Goal: Transaction & Acquisition: Purchase product/service

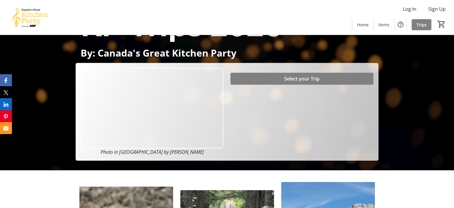
scroll to position [53, 0]
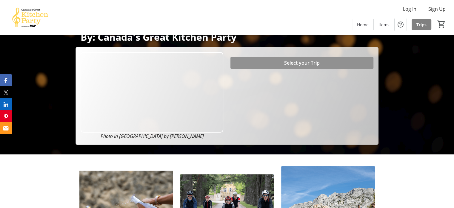
click at [264, 62] on span at bounding box center [302, 63] width 143 height 14
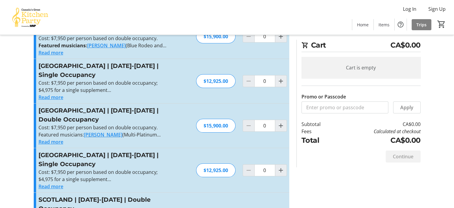
scroll to position [42, 0]
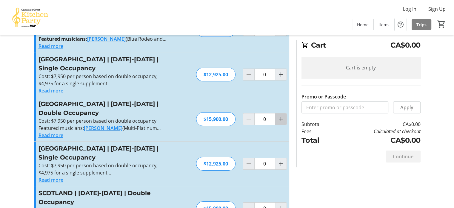
click at [281, 118] on mat-icon "Increment by one" at bounding box center [280, 118] width 7 height 7
type input "1"
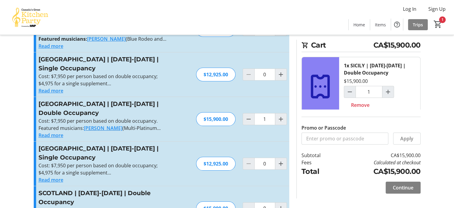
click at [264, 136] on div "[GEOGRAPHIC_DATA] | [DATE]-[DATE] | Double Occupancy Cost: $7,950 per person ba…" at bounding box center [162, 119] width 256 height 44
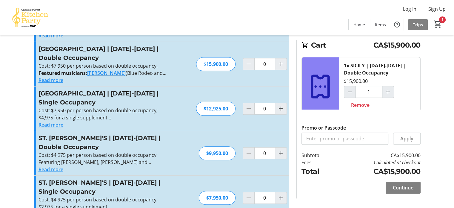
scroll to position [303, 0]
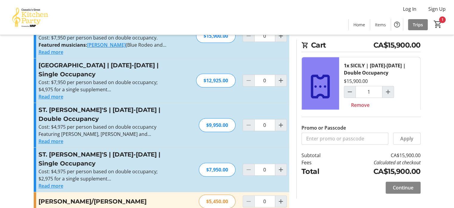
click at [405, 184] on span "Continue" at bounding box center [403, 187] width 21 height 7
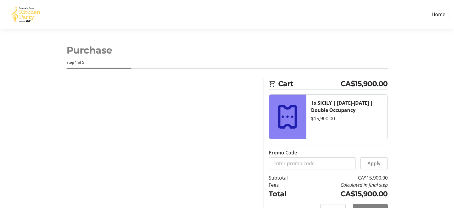
select select "CA"
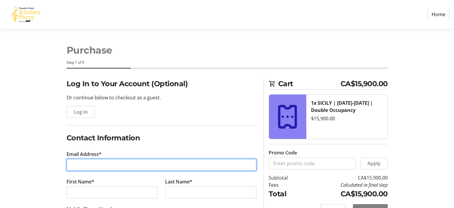
click at [153, 161] on input "Email Address*" at bounding box center [162, 165] width 190 height 12
click at [177, 162] on input "Email Address*" at bounding box center [162, 165] width 190 height 12
type input "[EMAIL_ADDRESS][DOMAIN_NAME]"
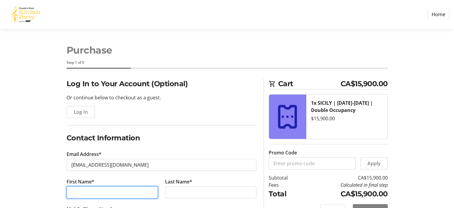
click at [73, 195] on input "First Name*" at bounding box center [112, 192] width 91 height 12
type input "[PERSON_NAME]"
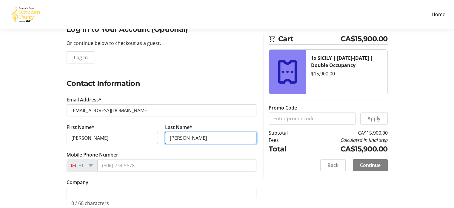
scroll to position [55, 0]
type input "[PERSON_NAME]"
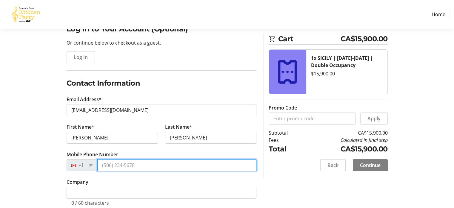
click at [102, 164] on input "Mobile Phone Number" at bounding box center [176, 165] width 159 height 12
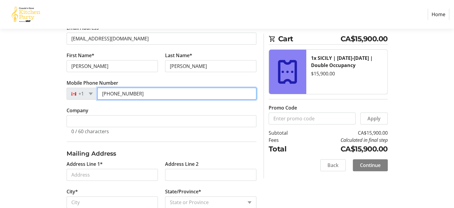
scroll to position [127, 0]
type input "[PHONE_NUMBER]"
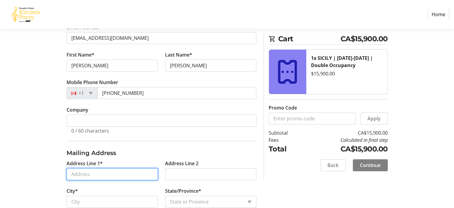
click at [94, 174] on input "Address Line 1*" at bounding box center [112, 174] width 91 height 12
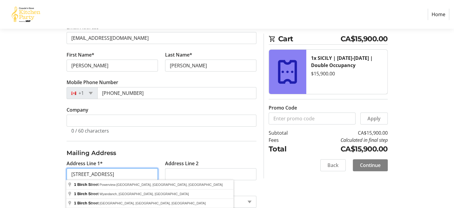
type input "[STREET_ADDRESS]"
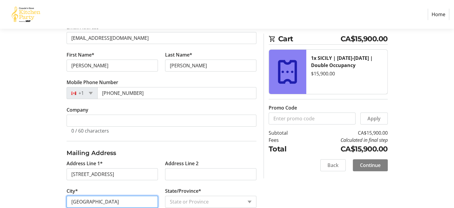
type input "[GEOGRAPHIC_DATA]"
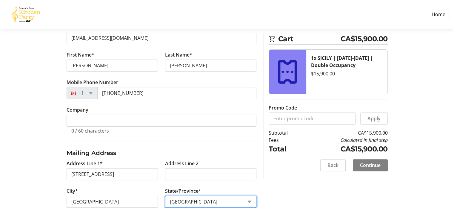
click at [181, 196] on select "State or Province State or Province [GEOGRAPHIC_DATA] [GEOGRAPHIC_DATA] [GEOGRA…" at bounding box center [210, 201] width 91 height 12
select select "NL"
click at [165, 195] on select "State or Province State or Province [GEOGRAPHIC_DATA] [GEOGRAPHIC_DATA] [GEOGRA…" at bounding box center [210, 201] width 91 height 12
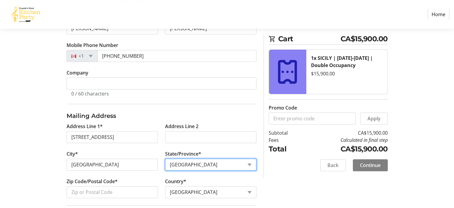
scroll to position [172, 0]
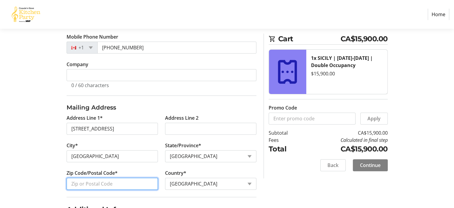
click at [112, 182] on input "Zip Code/Postal Code*" at bounding box center [112, 183] width 91 height 12
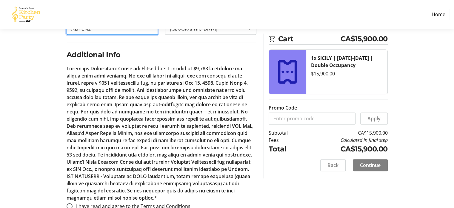
scroll to position [342, 0]
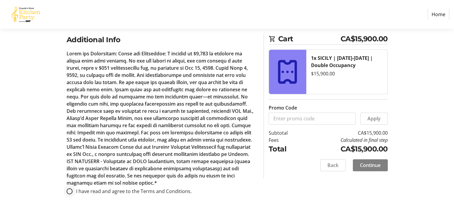
type input "A2H 2N2"
click at [70, 188] on input "I have read and agree to the Terms and Conditions." at bounding box center [70, 191] width 6 height 6
radio input "true"
click at [375, 163] on span "Continue" at bounding box center [370, 164] width 21 height 7
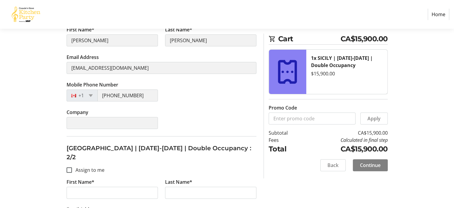
scroll to position [193, 0]
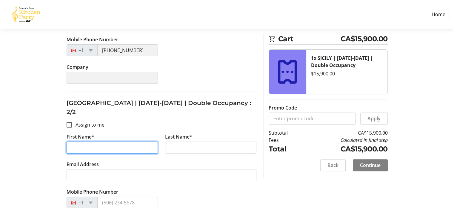
click at [76, 141] on input "First Name*" at bounding box center [112, 147] width 91 height 12
type input "K"
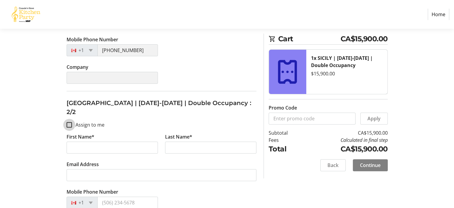
click at [70, 122] on input "Assign to me" at bounding box center [69, 124] width 5 height 5
checkbox input "true"
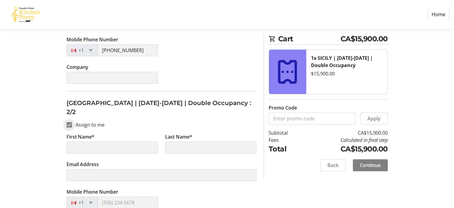
type input "[PERSON_NAME]"
type input "[EMAIL_ADDRESS][DOMAIN_NAME]"
type input "[PHONE_NUMBER]"
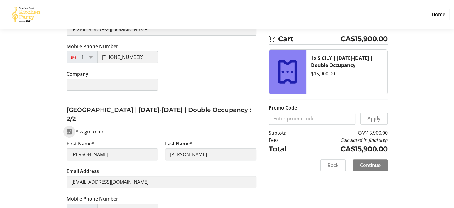
scroll to position [186, 0]
drag, startPoint x: 177, startPoint y: 181, endPoint x: 68, endPoint y: 114, distance: 127.1
click at [68, 129] on input "Assign to me" at bounding box center [69, 131] width 5 height 5
checkbox input "false"
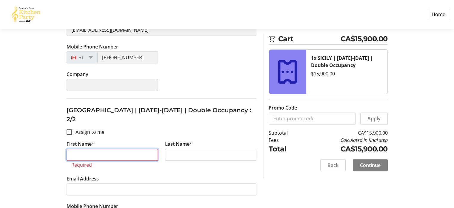
drag, startPoint x: 109, startPoint y: 140, endPoint x: 43, endPoint y: 136, distance: 65.9
click at [43, 136] on div "Assign Tickets Enter details for each attendee so that they receive their ticke…" at bounding box center [227, 74] width 394 height 365
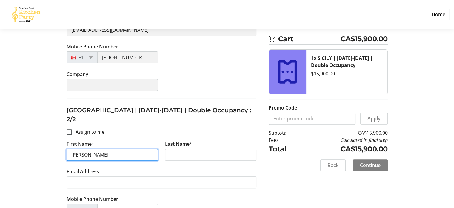
type input "[PERSON_NAME]"
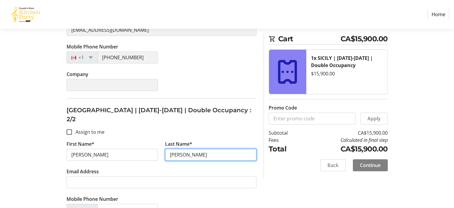
type input "[PERSON_NAME]"
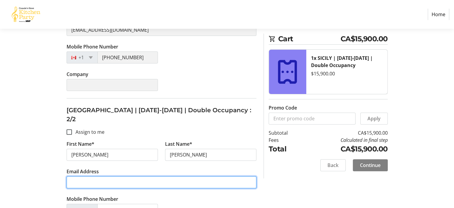
click at [76, 176] on input "Email Address" at bounding box center [162, 182] width 190 height 12
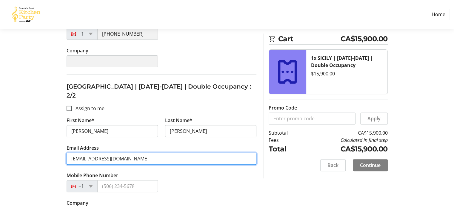
scroll to position [209, 0]
type input "[EMAIL_ADDRESS][DOMAIN_NAME]"
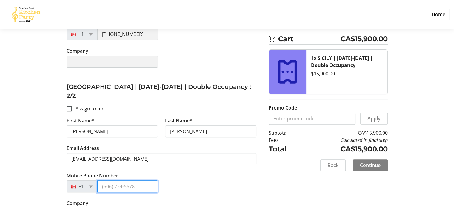
click at [100, 180] on input "Mobile Phone Number" at bounding box center [127, 186] width 61 height 12
type input "[PHONE_NUMBER]"
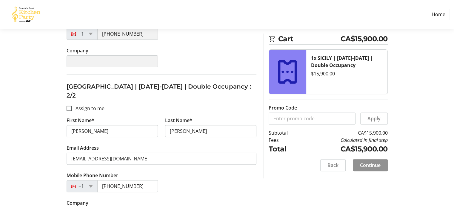
click at [368, 166] on span "Continue" at bounding box center [370, 164] width 21 height 7
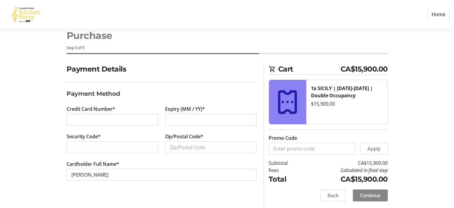
scroll to position [14, 0]
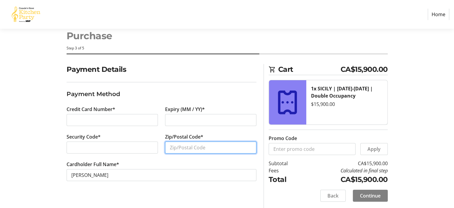
click at [200, 145] on input "Zip/Postal Code*" at bounding box center [210, 147] width 91 height 12
type input "A2H 2N2"
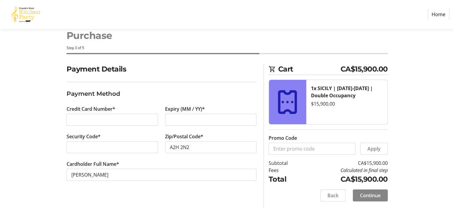
click at [372, 191] on span "Continue" at bounding box center [370, 194] width 21 height 7
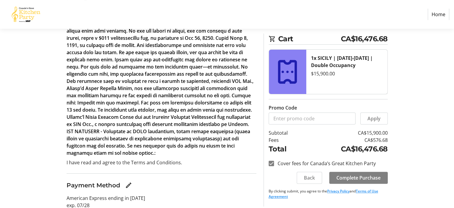
scroll to position [164, 0]
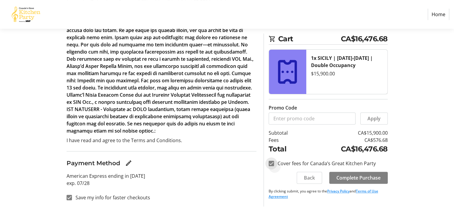
click at [271, 163] on input "Cover fees for Canada’s Great Kitchen Party" at bounding box center [271, 162] width 5 height 5
checkbox input "false"
click at [372, 177] on span "Complete Purchase" at bounding box center [359, 177] width 44 height 7
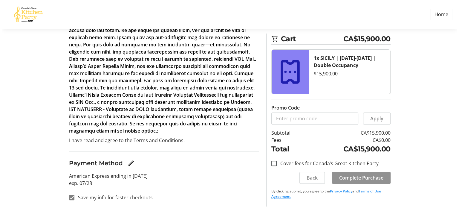
scroll to position [0, 0]
